Goal: Complete application form

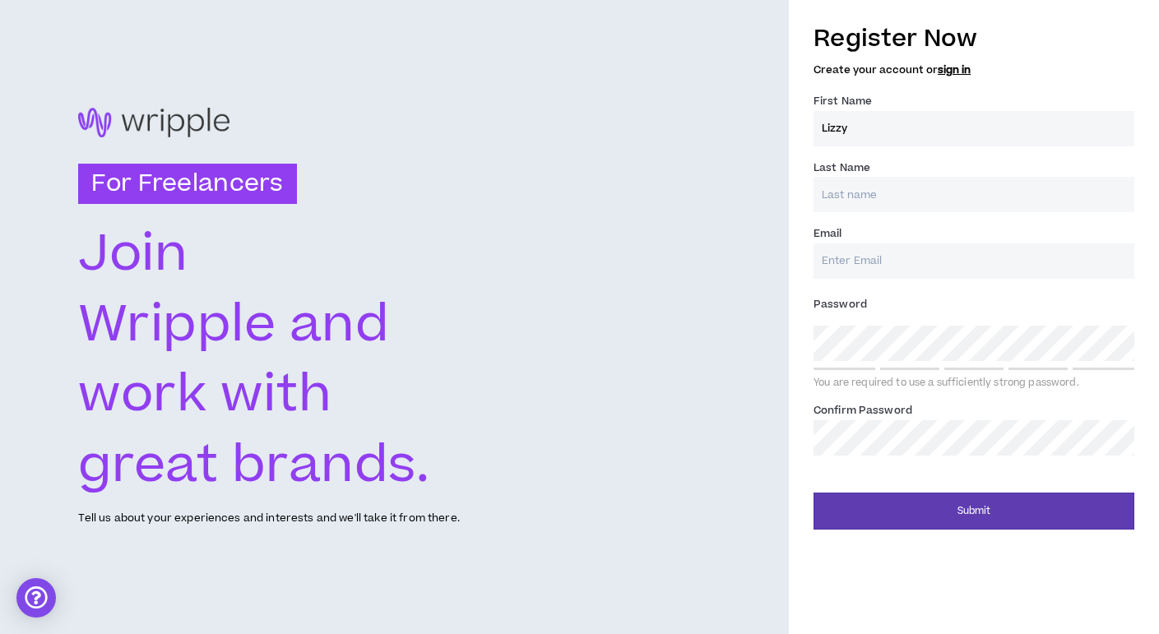
type input "Lizzy"
type input "[PERSON_NAME]"
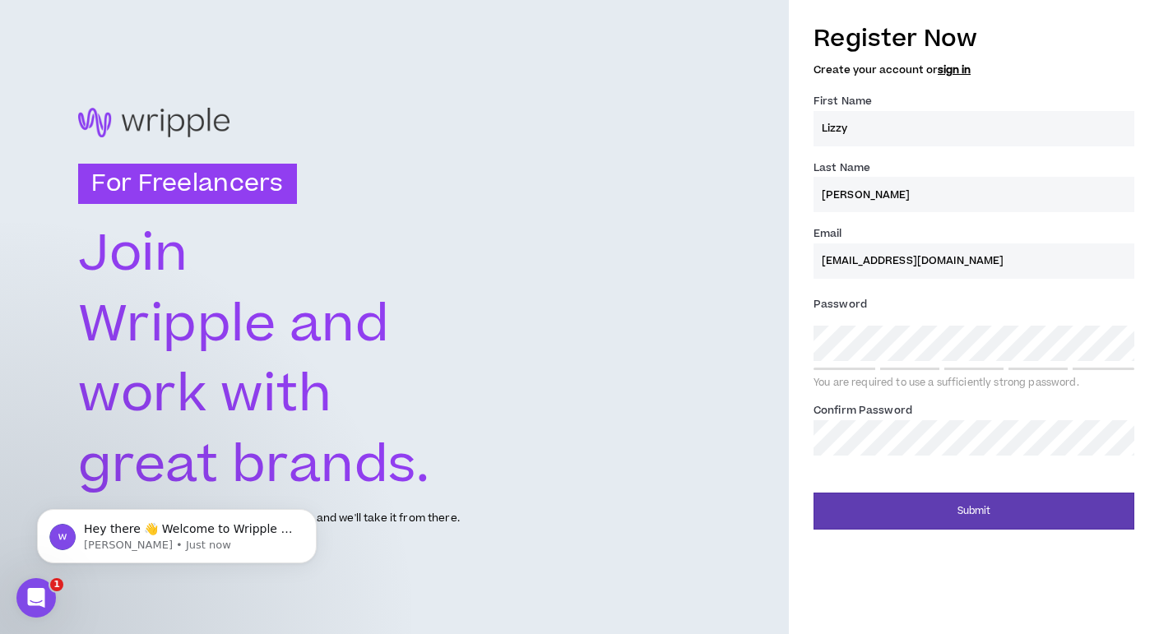
type input "[EMAIL_ADDRESS][DOMAIN_NAME]"
click at [930, 373] on div "You are required to use a sufficiently strong password." at bounding box center [974, 379] width 321 height 22
click at [977, 503] on button "Submit" at bounding box center [974, 511] width 321 height 37
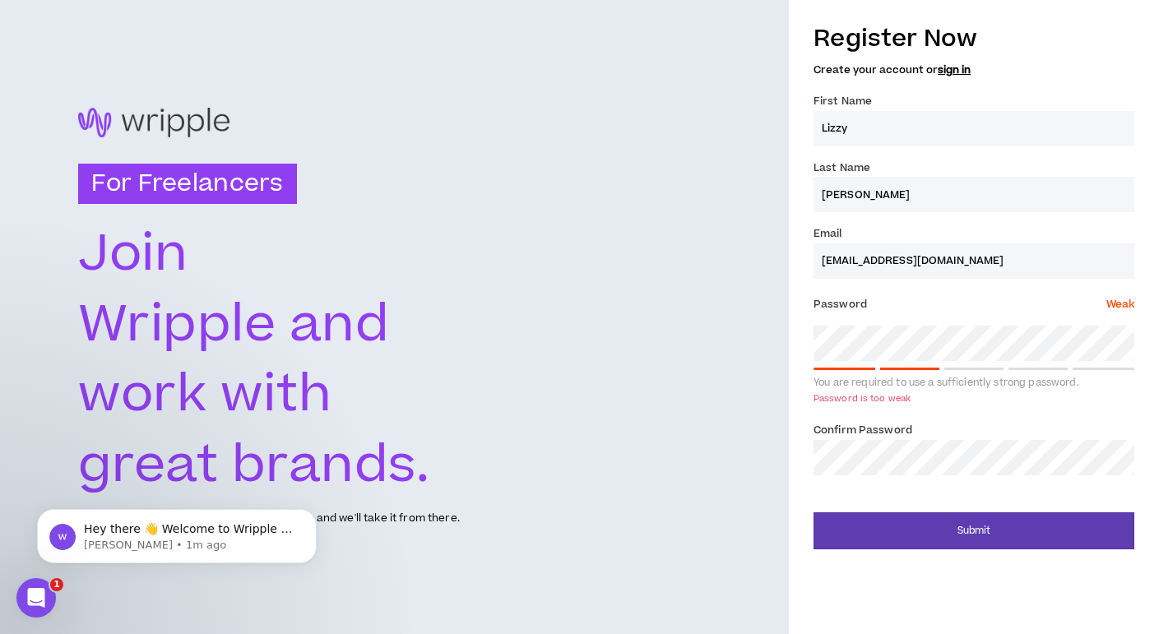
click at [780, 323] on div "For Freelancers [PERSON_NAME] and work with great brands. Tell us about your ex…" at bounding box center [579, 317] width 1159 height 634
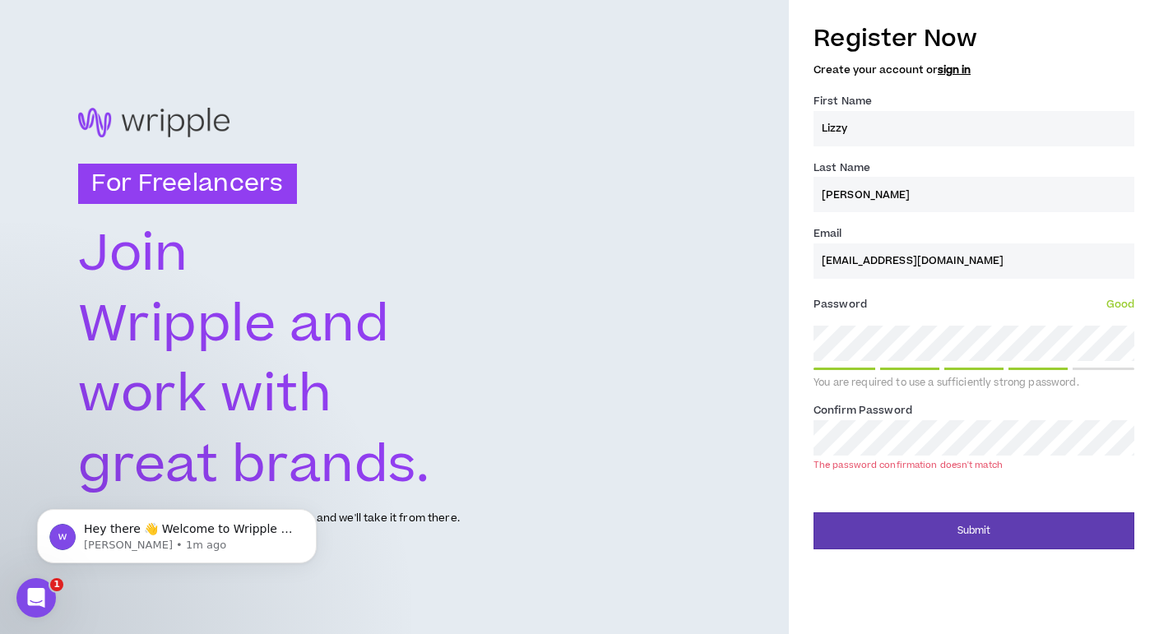
click at [763, 418] on div "For Freelancers [PERSON_NAME] and work with great brands. Tell us about your ex…" at bounding box center [579, 317] width 1159 height 634
click at [974, 513] on button "Submit" at bounding box center [974, 531] width 321 height 37
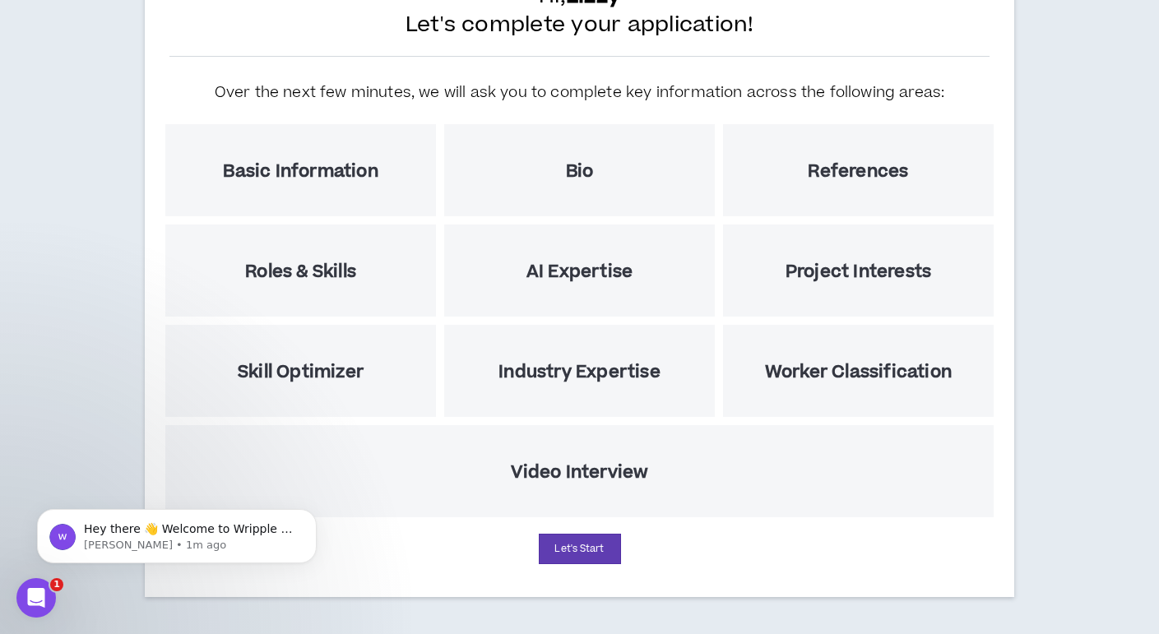
scroll to position [137, 0]
click at [273, 165] on h5 "Basic Information" at bounding box center [300, 171] width 155 height 21
click at [574, 551] on button "Let's Start" at bounding box center [580, 549] width 82 height 30
select select "US"
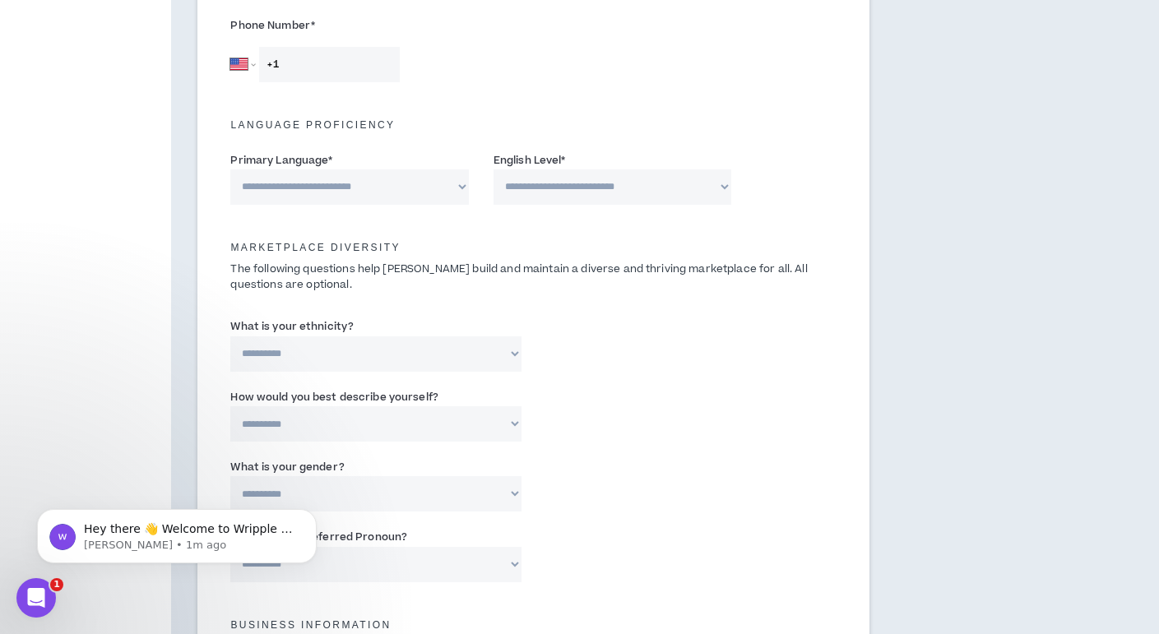
scroll to position [601, 0]
